Goal: Find specific page/section: Find specific page/section

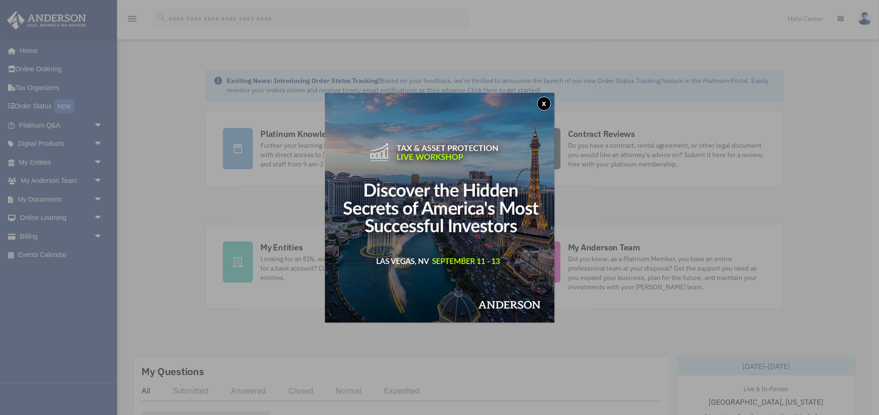
click at [543, 101] on button "x" at bounding box center [544, 104] width 14 height 14
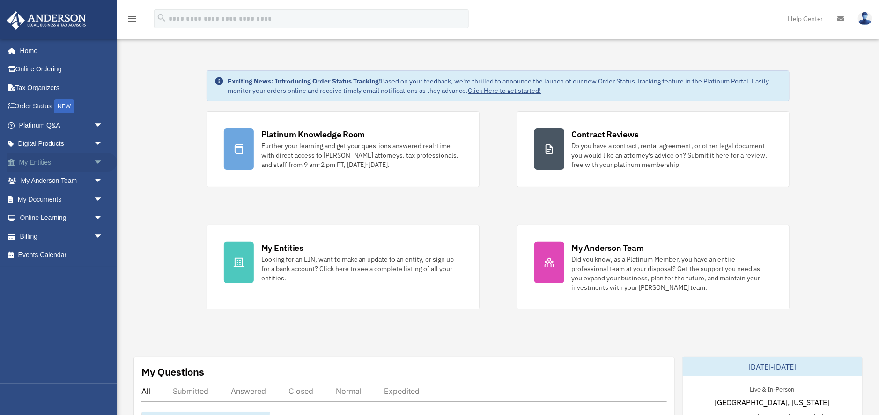
click at [54, 165] on link "My Entities arrow_drop_down" at bounding box center [62, 162] width 111 height 19
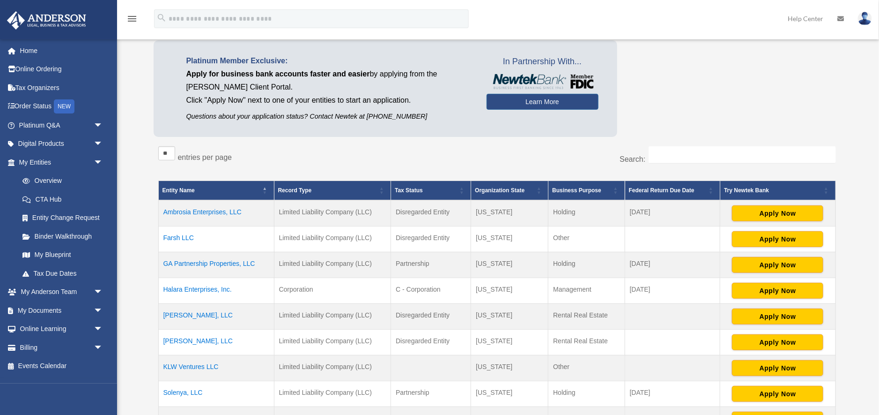
scroll to position [77, 0]
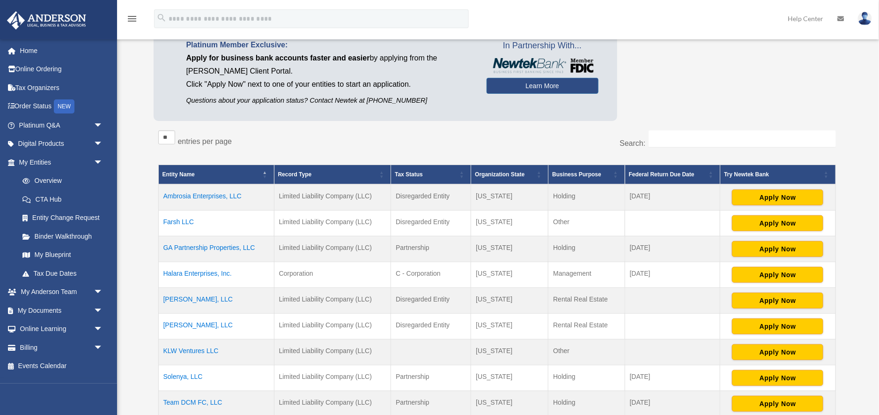
click at [174, 219] on td "Farsh LLC" at bounding box center [216, 223] width 116 height 26
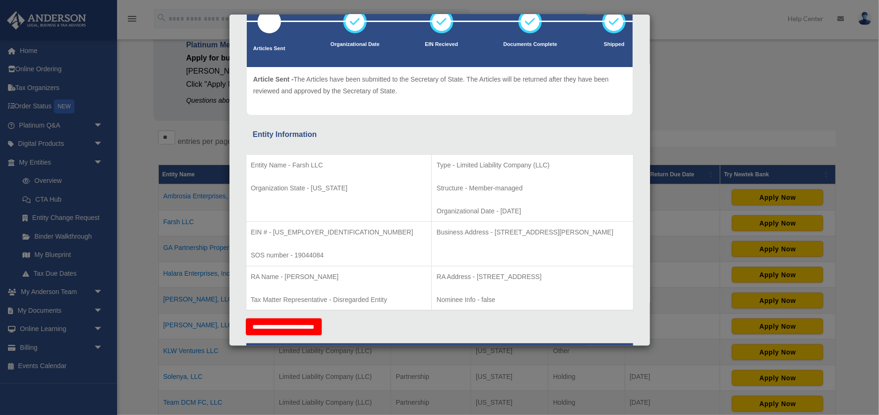
scroll to position [73, 0]
